Goal: Information Seeking & Learning: Learn about a topic

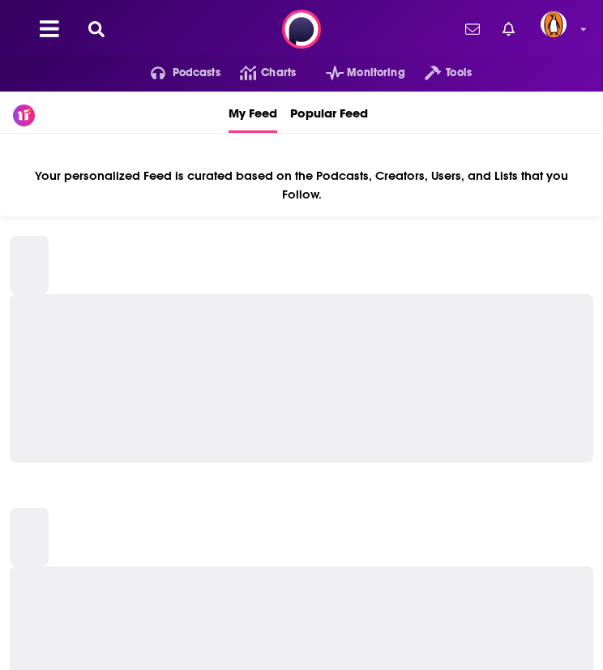
click at [104, 24] on icon at bounding box center [96, 29] width 16 height 16
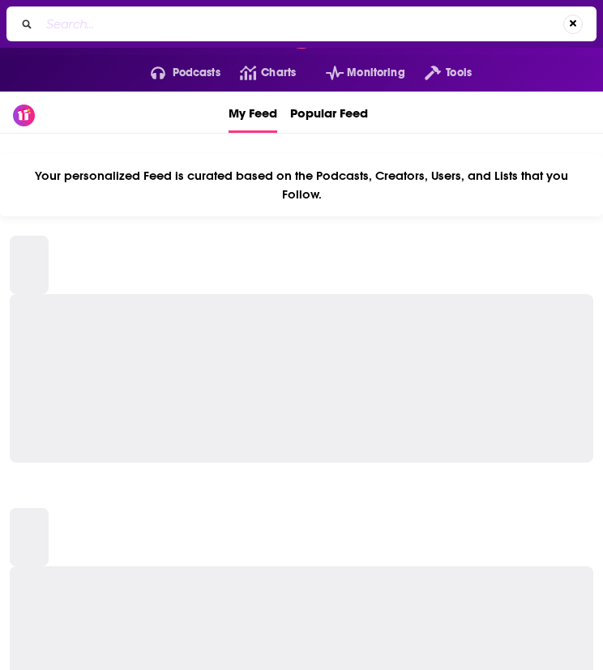
click at [111, 36] on div "Ctrl K" at bounding box center [301, 23] width 590 height 35
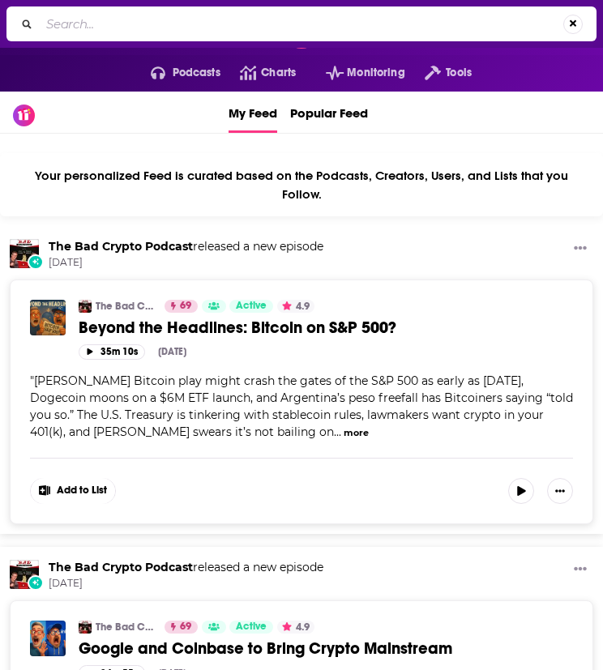
click at [109, 30] on input "Search..." at bounding box center [301, 24] width 523 height 26
type input "light bulb moments"
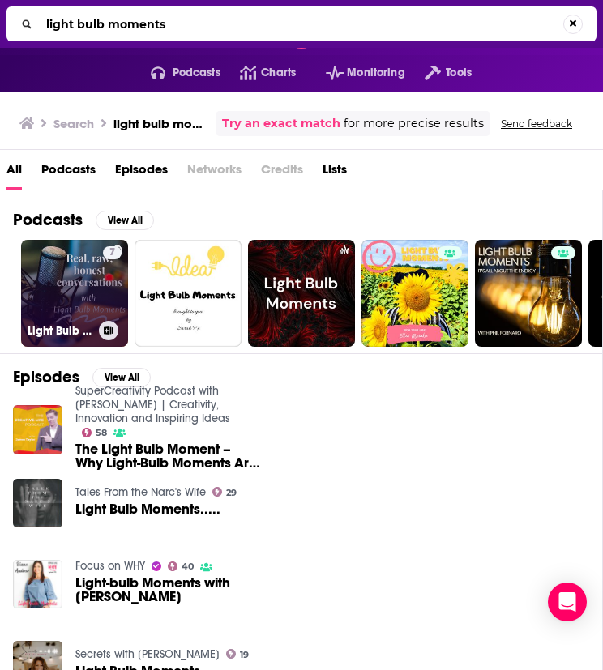
click at [92, 302] on link "7 Light Bulb Moments" at bounding box center [74, 293] width 107 height 107
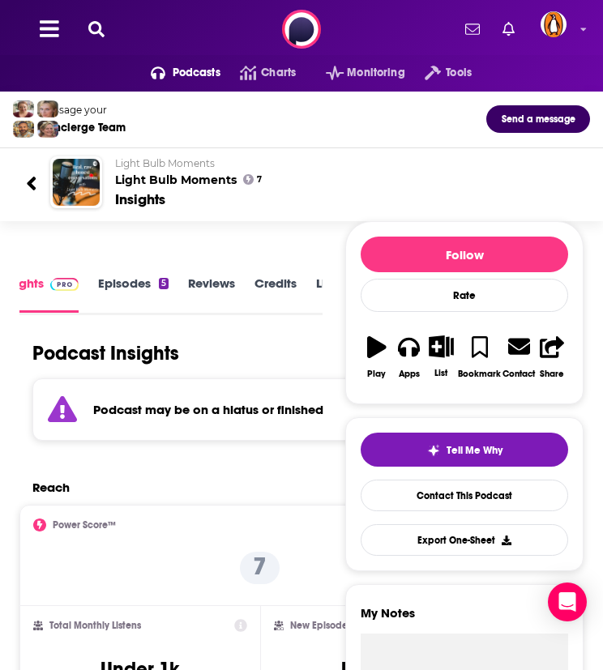
scroll to position [2, 0]
